Goal: Obtain resource: Download file/media

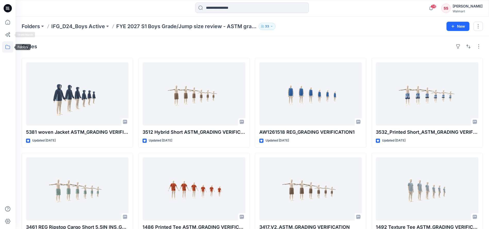
click at [9, 49] on icon at bounding box center [7, 46] width 11 height 11
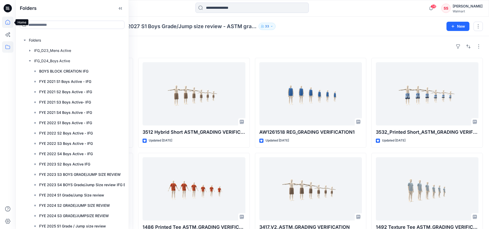
click at [5, 22] on icon at bounding box center [7, 21] width 11 height 11
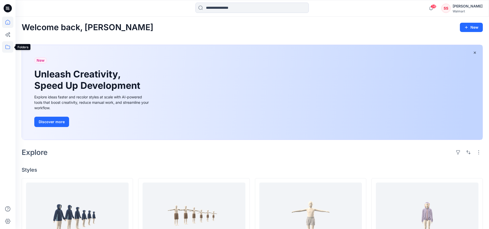
click at [8, 49] on icon at bounding box center [7, 47] width 5 height 4
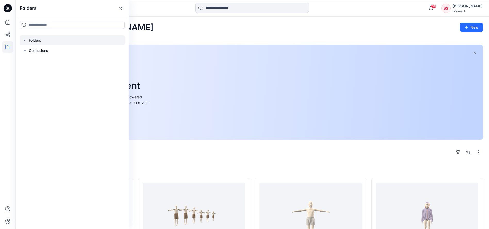
click at [33, 40] on div at bounding box center [72, 40] width 105 height 10
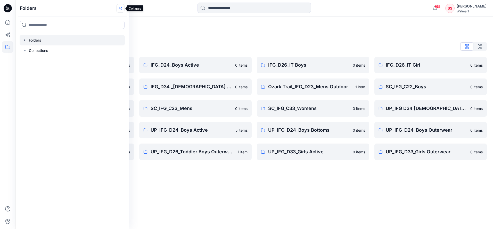
click at [120, 9] on icon at bounding box center [120, 8] width 8 height 9
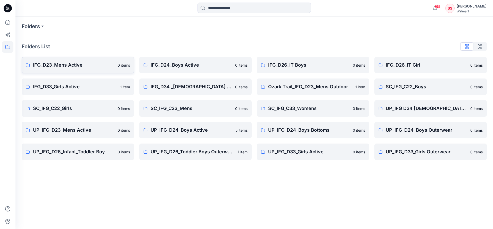
click at [65, 65] on p "IFG_D23_Mens Active" at bounding box center [73, 64] width 81 height 7
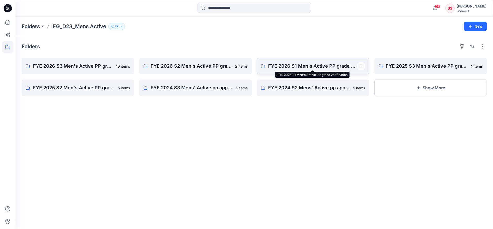
click at [293, 68] on p "FYE 2026 S1 Men's Active PP grade verification" at bounding box center [312, 65] width 89 height 7
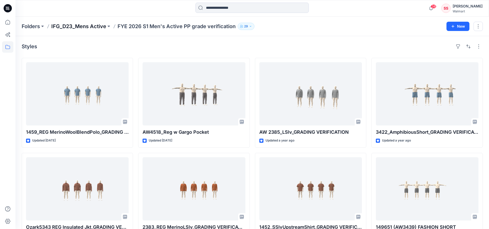
click at [80, 27] on p "IFG_D23_Mens Active" at bounding box center [78, 26] width 55 height 7
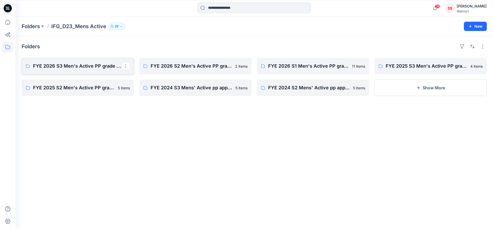
click at [88, 66] on p "FYE 2026 S3 Men's Active PP grade verification" at bounding box center [77, 65] width 89 height 7
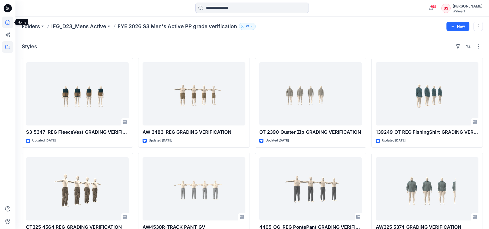
click at [8, 21] on icon at bounding box center [7, 21] width 11 height 11
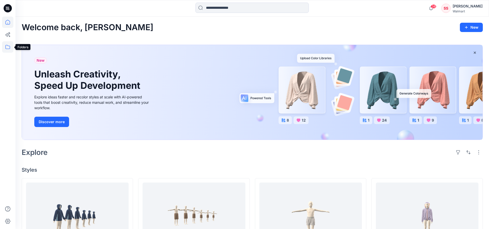
click at [6, 46] on icon at bounding box center [7, 46] width 11 height 11
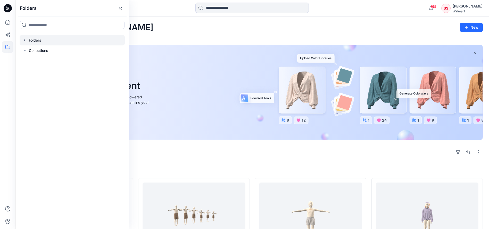
click at [37, 41] on div at bounding box center [72, 40] width 105 height 10
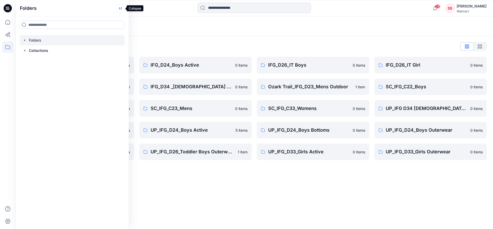
click at [120, 8] on icon at bounding box center [119, 8] width 1 height 3
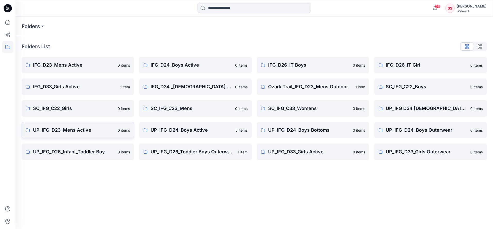
click at [68, 128] on p "UP_IFG_D23_Mens Active" at bounding box center [73, 129] width 81 height 7
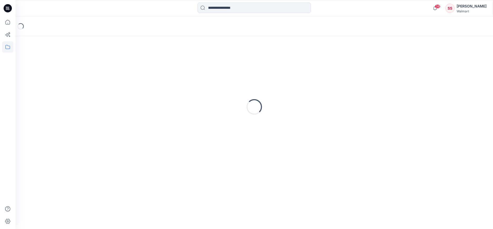
click at [68, 128] on div "Loading..." at bounding box center [254, 106] width 465 height 129
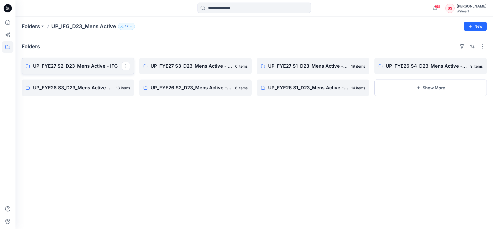
click at [84, 65] on p "UP_FYE27 S2_D23_Mens Active - IFG" at bounding box center [77, 65] width 89 height 7
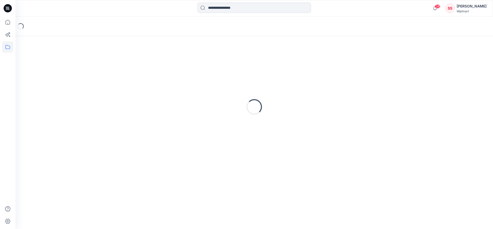
click at [84, 66] on div "Loading..." at bounding box center [254, 106] width 465 height 129
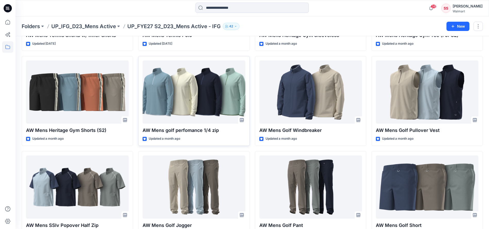
scroll to position [98, 0]
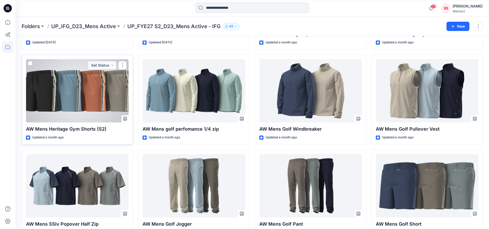
click at [92, 105] on div at bounding box center [77, 90] width 103 height 63
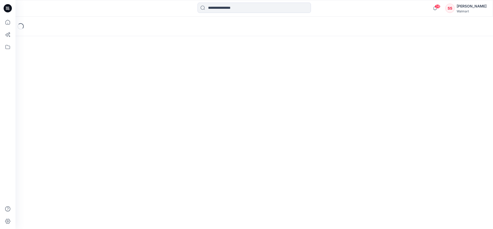
click at [92, 105] on div "Loading..." at bounding box center [253, 122] width 477 height 212
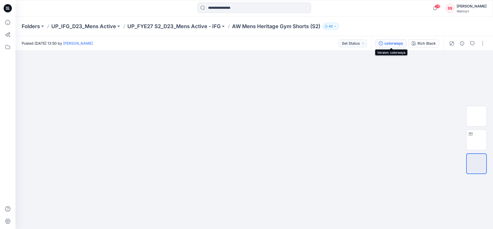
click at [399, 43] on div "colorways" at bounding box center [393, 43] width 19 height 6
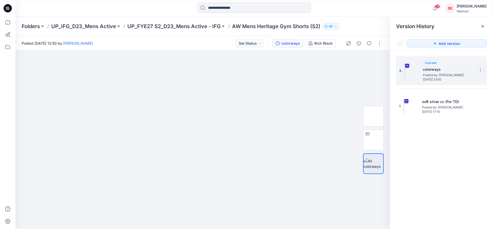
click at [481, 69] on icon at bounding box center [480, 70] width 4 height 4
click at [466, 79] on span "Download Source BW File" at bounding box center [454, 80] width 43 height 6
click at [252, 26] on p "AW Mens Heritage Gym Shorts (S2)" at bounding box center [276, 26] width 88 height 7
click at [180, 26] on p "UP_FYE27 S2_D23_Mens Active - IFG" at bounding box center [173, 26] width 93 height 7
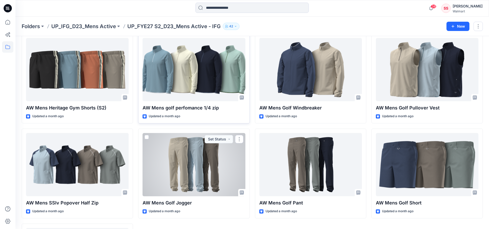
scroll to position [74, 0]
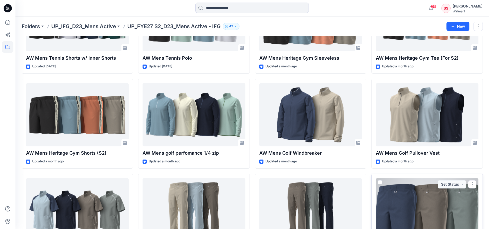
click at [404, 202] on div at bounding box center [427, 209] width 103 height 63
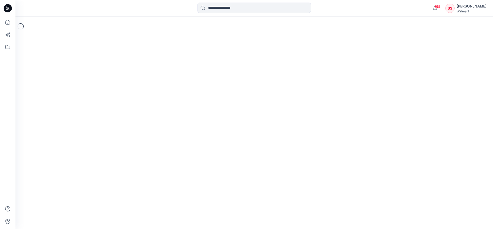
click at [404, 202] on div "Loading..." at bounding box center [253, 122] width 477 height 212
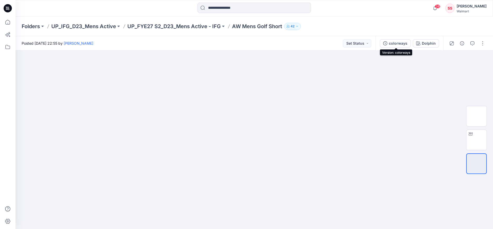
click at [404, 43] on div "colorways" at bounding box center [398, 43] width 19 height 6
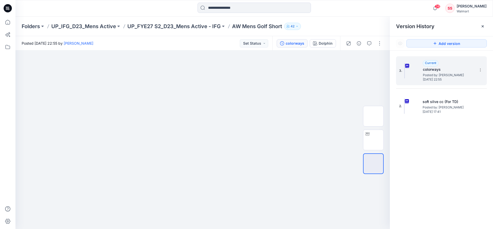
click at [479, 65] on div "3. Current colorways Posted by: [PERSON_NAME] [DATE] 22:55" at bounding box center [441, 70] width 91 height 29
click at [481, 69] on icon at bounding box center [480, 70] width 4 height 4
click at [462, 80] on span "Download Source BW File" at bounding box center [454, 80] width 43 height 6
click at [157, 28] on p "UP_FYE27 S2_D23_Mens Active - IFG" at bounding box center [173, 26] width 93 height 7
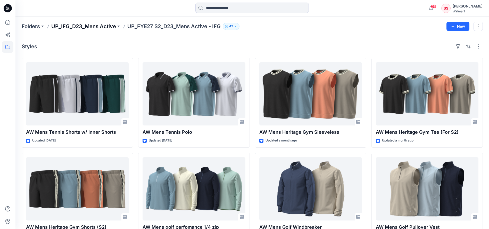
click at [99, 25] on p "UP_IFG_D23_Mens Active" at bounding box center [83, 26] width 65 height 7
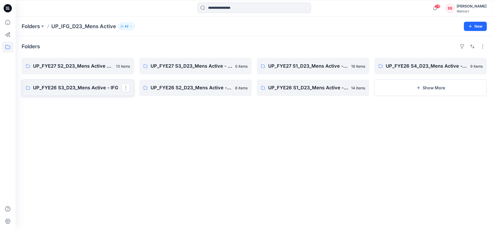
click at [90, 86] on p "UP_FYE26 S3_D23_Mens Active - IFG" at bounding box center [77, 87] width 89 height 7
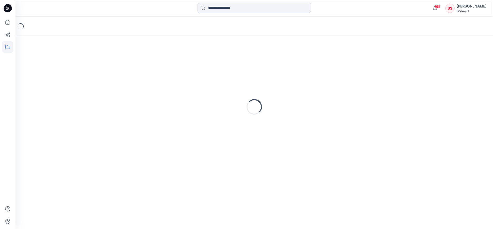
click at [90, 86] on div "Loading..." at bounding box center [254, 106] width 465 height 129
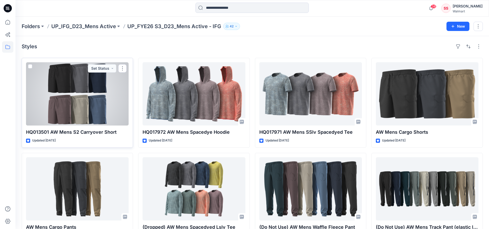
click at [79, 100] on div at bounding box center [77, 93] width 103 height 63
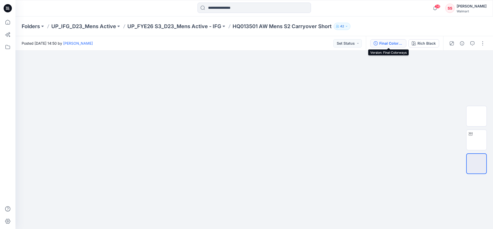
click at [389, 41] on div "Final Colorways" at bounding box center [391, 43] width 24 height 6
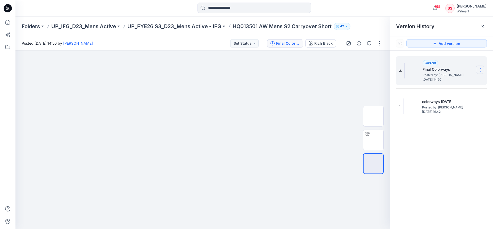
click at [479, 69] on icon at bounding box center [480, 70] width 4 height 4
click at [475, 64] on div "2. Current Final Colorways Posted by: [PERSON_NAME] [DATE] 14:50" at bounding box center [437, 70] width 77 height 25
click at [480, 69] on icon at bounding box center [480, 70] width 4 height 4
click at [471, 63] on div "Current Final Colorways Posted by: [PERSON_NAME] [DATE] 14:50" at bounding box center [448, 70] width 52 height 21
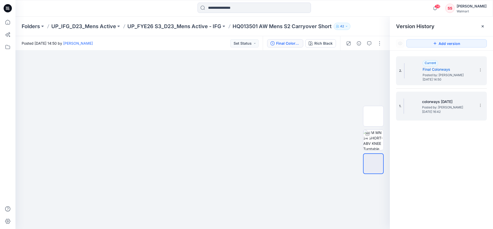
click at [443, 107] on span "Posted by: [PERSON_NAME]" at bounding box center [448, 107] width 52 height 5
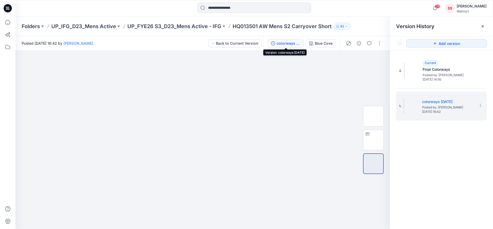
click at [291, 45] on div "colorways [DATE]" at bounding box center [289, 43] width 24 height 6
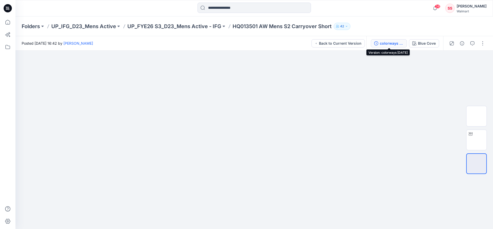
click at [387, 43] on div "colorways [DATE]" at bounding box center [392, 43] width 24 height 6
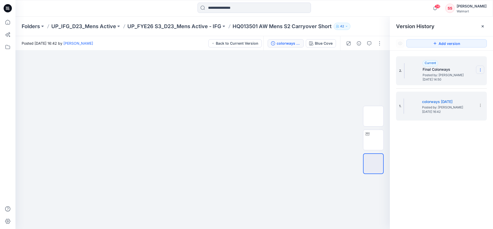
click at [479, 69] on icon at bounding box center [480, 70] width 4 height 4
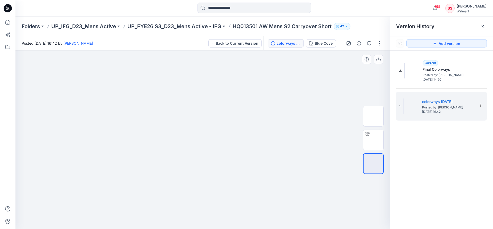
click at [336, 86] on div at bounding box center [202, 140] width 374 height 178
click at [168, 26] on p "UP_FYE26 S3_D23_Mens Active - IFG" at bounding box center [174, 26] width 94 height 7
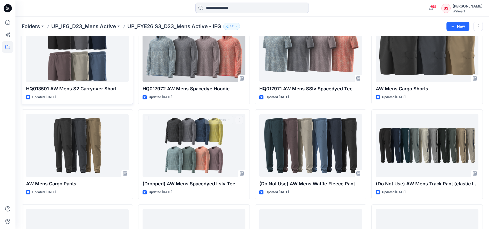
scroll to position [48, 0]
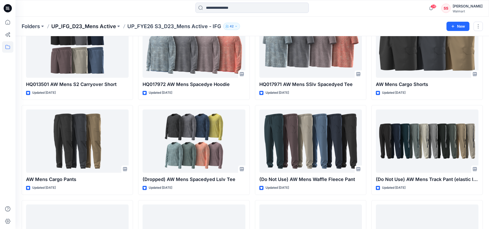
click at [82, 23] on p "UP_IFG_D23_Mens Active" at bounding box center [83, 26] width 65 height 7
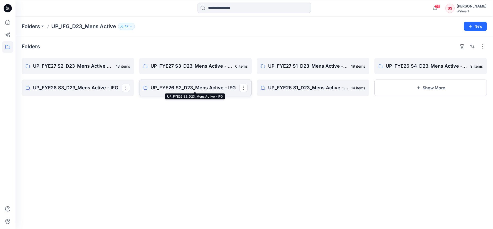
click at [179, 87] on p "UP_FYE26 S2_D23_Mens Active - IFG" at bounding box center [195, 87] width 89 height 7
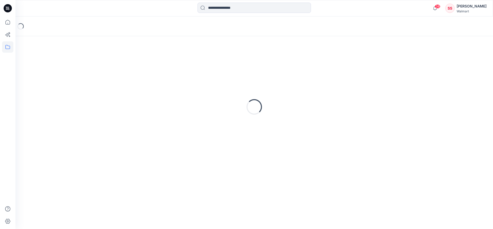
click at [179, 87] on div "Loading..." at bounding box center [254, 106] width 465 height 129
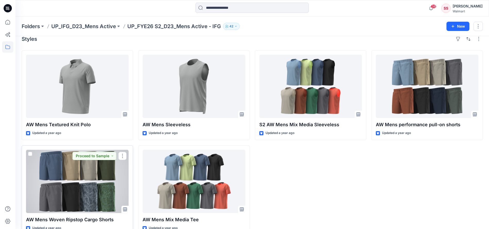
scroll to position [20, 0]
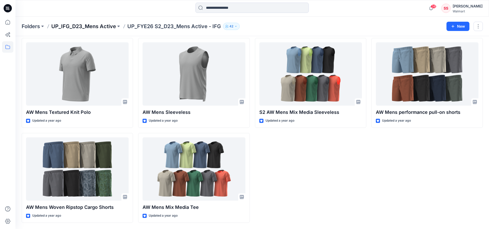
click at [81, 25] on p "UP_IFG_D23_Mens Active" at bounding box center [83, 26] width 65 height 7
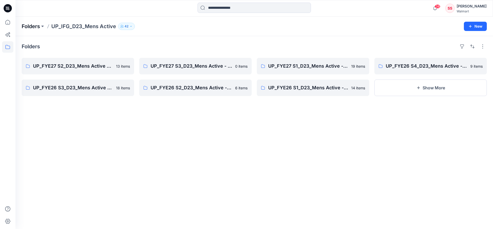
click at [31, 26] on p "Folders" at bounding box center [31, 26] width 18 height 7
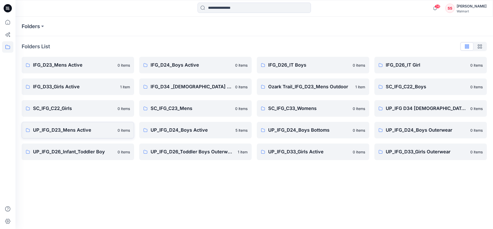
click at [73, 132] on p "UP_IFG_D23_Mens Active" at bounding box center [73, 129] width 81 height 7
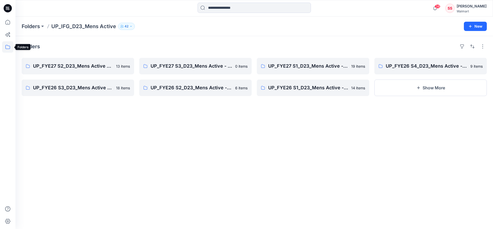
click at [8, 46] on icon at bounding box center [7, 46] width 11 height 11
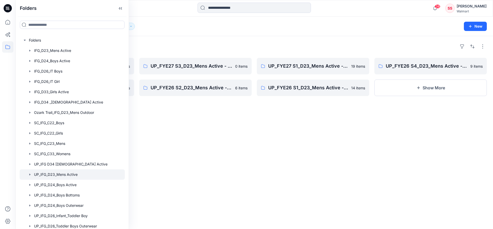
click at [169, 125] on div "Folders UP_FYE27 S2_D23_Mens Active - IFG 13 items UP_FYE26 S3_D23_Mens Active …" at bounding box center [253, 132] width 477 height 193
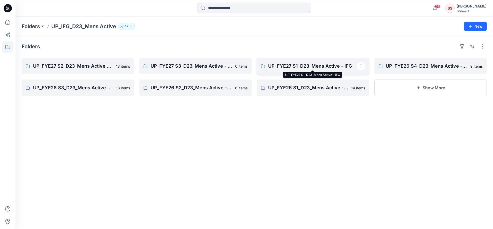
click at [293, 67] on p "UP_FYE27 S1_D23_Mens Active - IFG" at bounding box center [312, 65] width 89 height 7
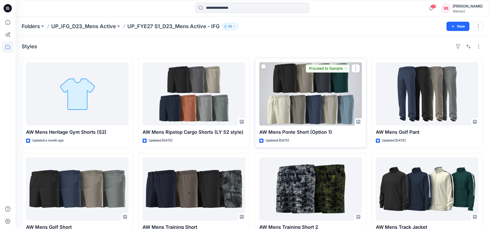
click at [313, 104] on div at bounding box center [310, 93] width 103 height 63
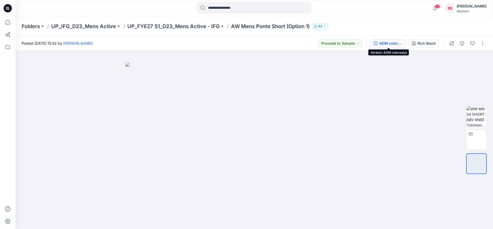
click at [384, 41] on div "ADM colorways" at bounding box center [391, 43] width 24 height 6
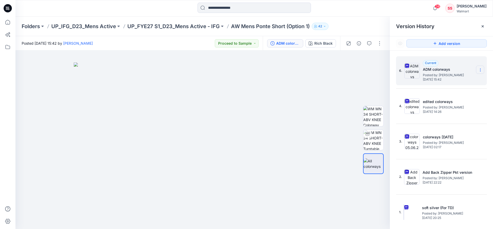
click at [483, 70] on section at bounding box center [480, 69] width 8 height 8
click at [467, 79] on span "Download Source BW File" at bounding box center [454, 80] width 43 height 6
